Goal: Navigation & Orientation: Find specific page/section

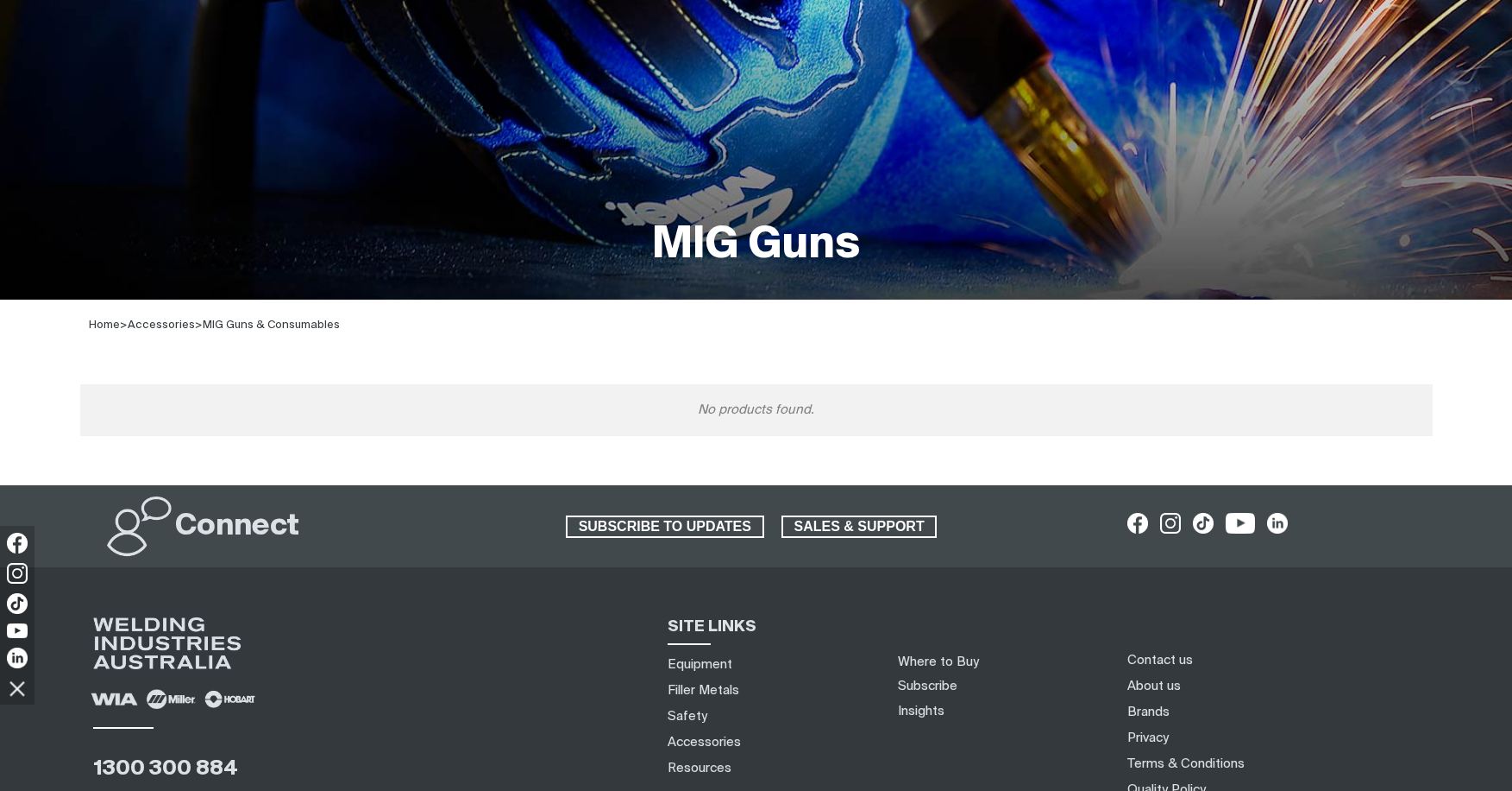
scroll to position [408, 0]
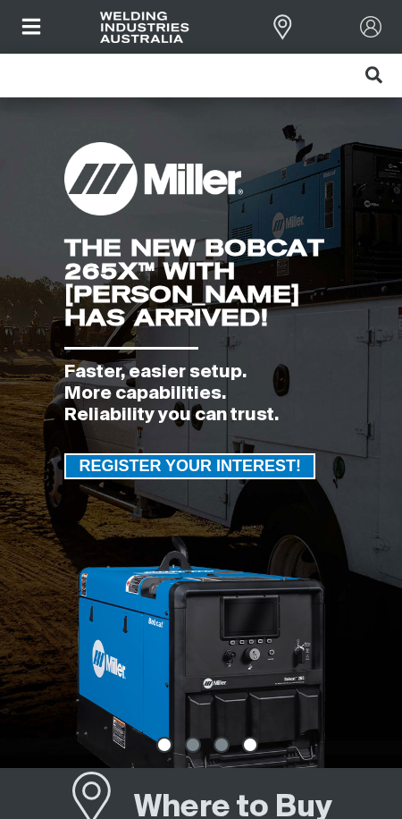
click at [249, 743] on img at bounding box center [250, 744] width 16 height 16
click at [248, 743] on img at bounding box center [250, 744] width 16 height 16
click at [248, 748] on img at bounding box center [250, 744] width 16 height 16
click at [206, 744] on img at bounding box center [207, 744] width 16 height 16
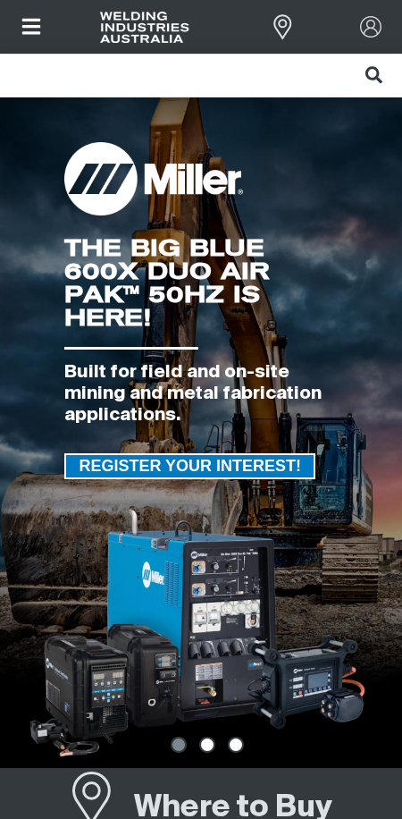
click at [239, 746] on img at bounding box center [236, 744] width 16 height 16
